Goal: Use online tool/utility: Utilize a website feature to perform a specific function

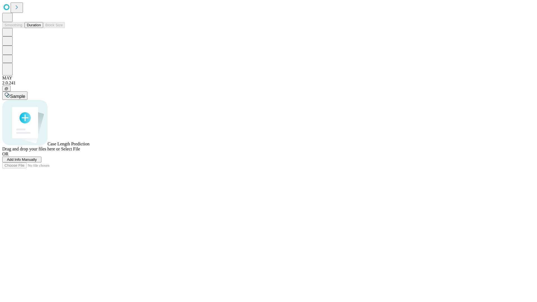
click at [37, 162] on span "Add Info Manually" at bounding box center [22, 159] width 30 height 4
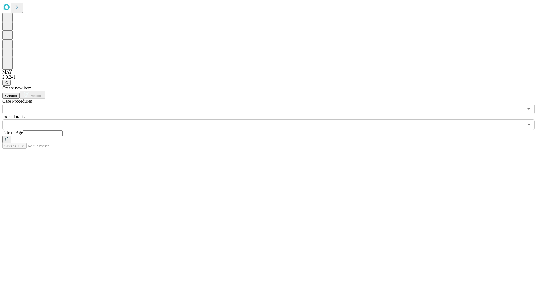
click at [63, 130] on input "text" at bounding box center [43, 133] width 40 height 6
type input "**"
click at [272, 119] on input "text" at bounding box center [263, 124] width 522 height 11
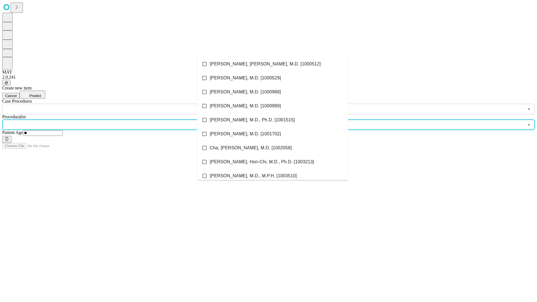
click at [273, 64] on li "[PERSON_NAME], [PERSON_NAME], M.D. [1000512]" at bounding box center [272, 64] width 151 height 14
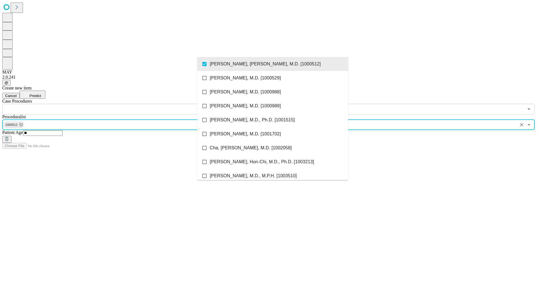
click at [117, 104] on input "text" at bounding box center [263, 109] width 522 height 11
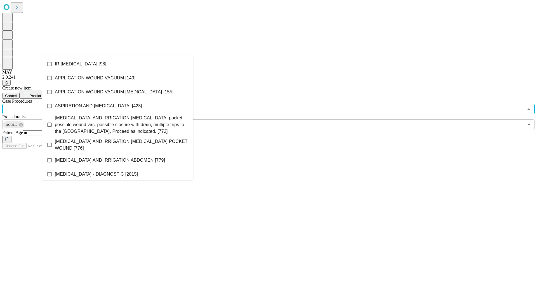
click at [118, 64] on li "IR [MEDICAL_DATA] [98]" at bounding box center [117, 64] width 151 height 14
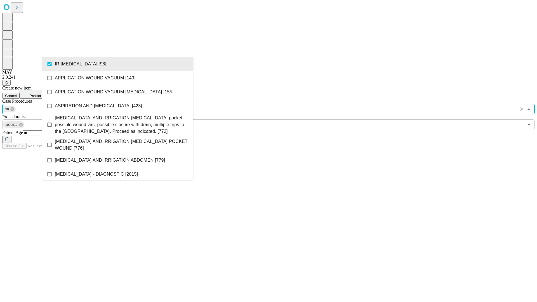
click at [41, 94] on span "Predict" at bounding box center [34, 96] width 11 height 4
